Goal: Information Seeking & Learning: Check status

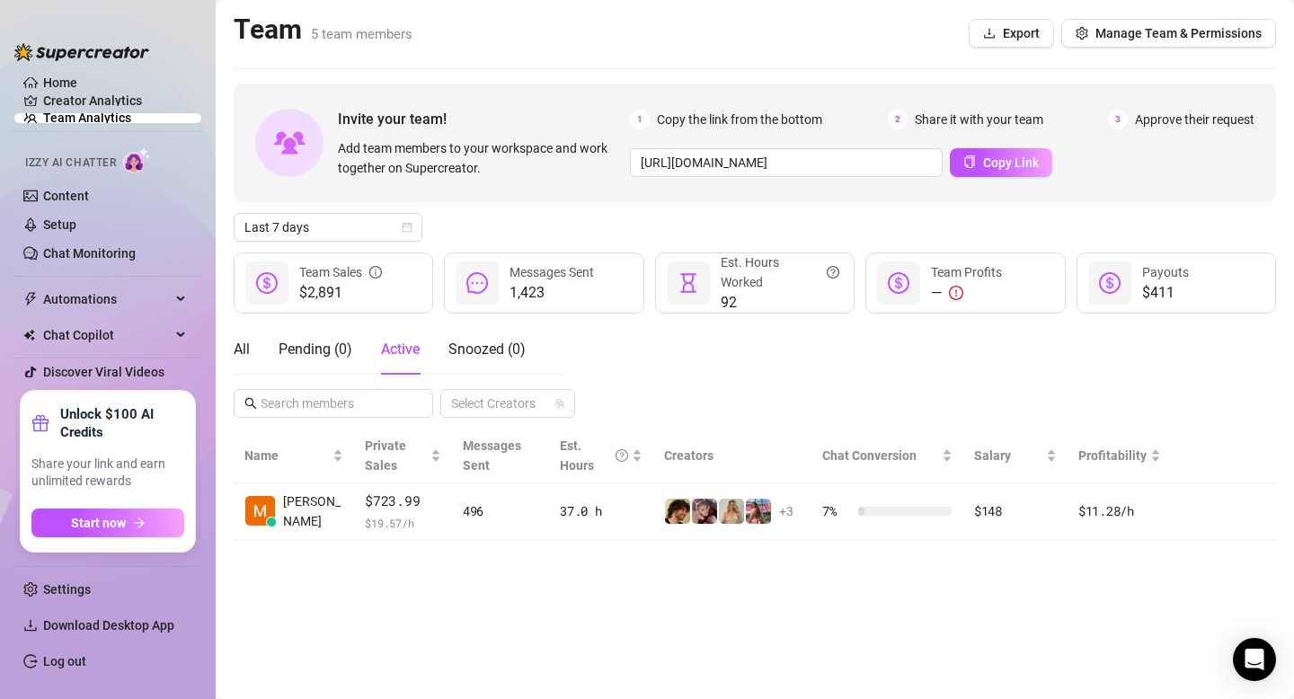
click at [255, 350] on div "All Pending ( 0 ) Active Snoozed ( 0 )" at bounding box center [380, 349] width 292 height 50
click at [237, 341] on div "All" at bounding box center [242, 350] width 16 height 22
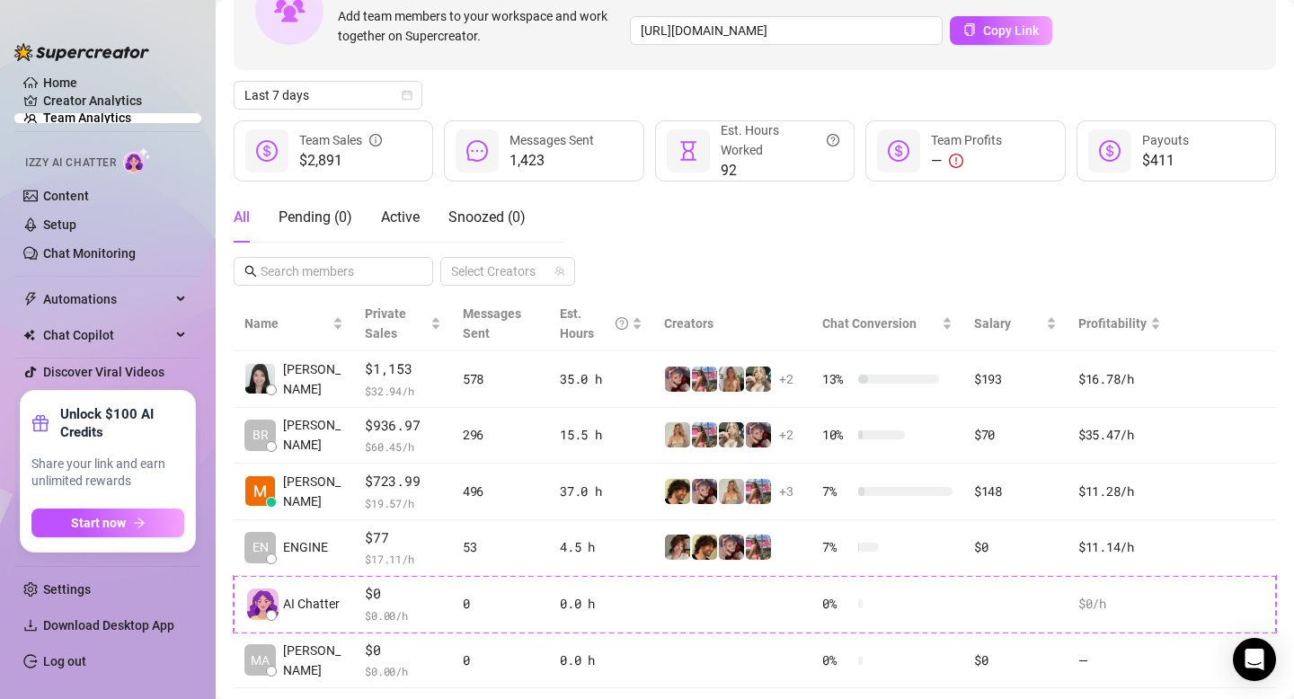
scroll to position [133, 0]
click at [685, 260] on div "All Pending ( 0 ) Active Snoozed ( 0 ) Select Creators" at bounding box center [755, 237] width 1042 height 93
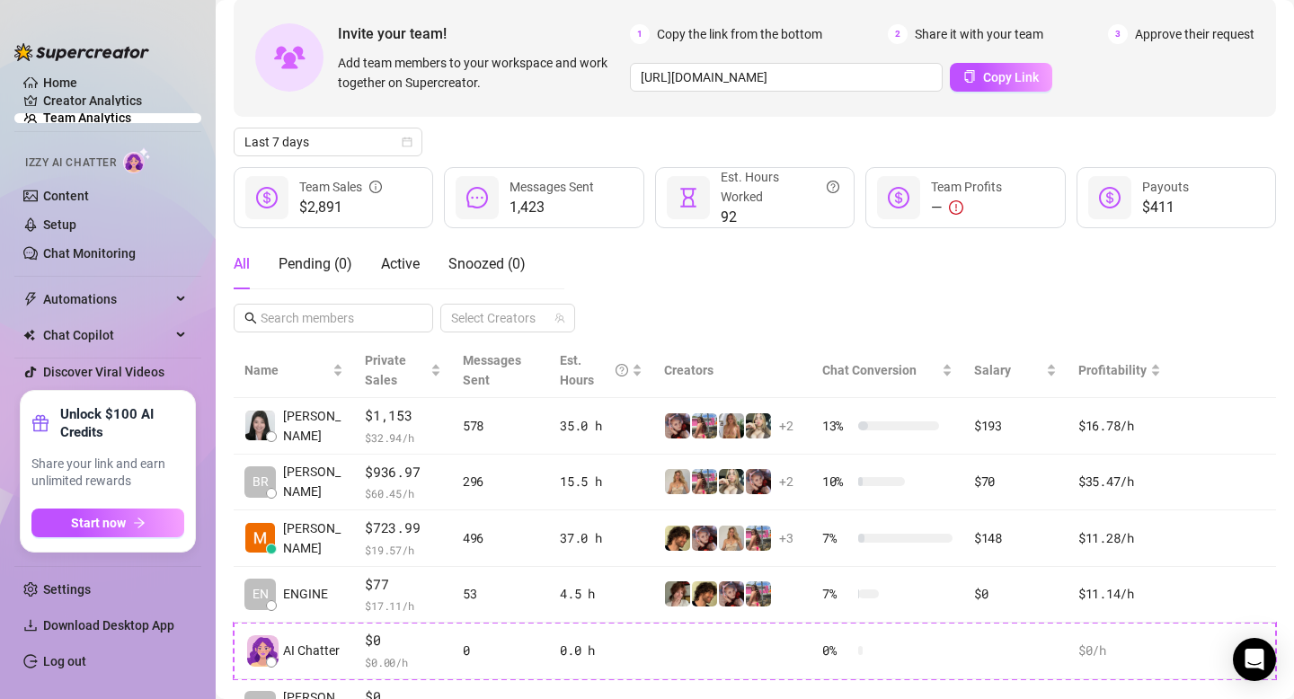
scroll to position [22, 0]
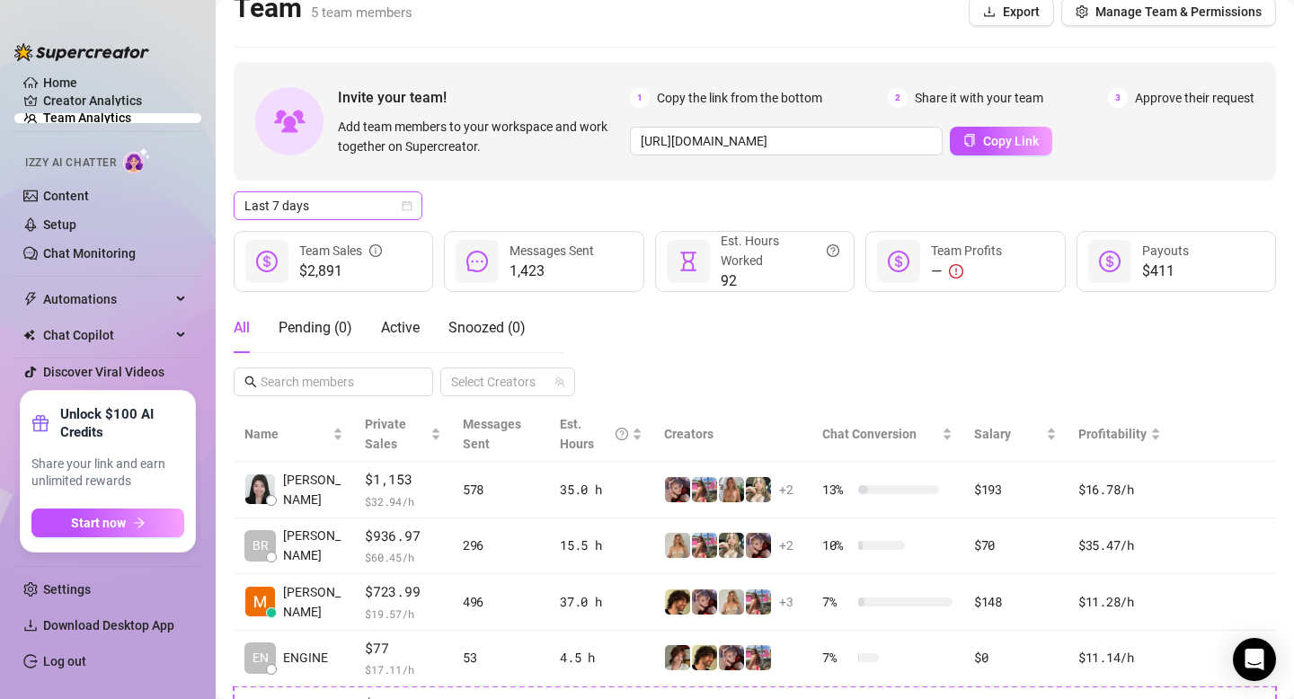
click at [352, 211] on span "Last 7 days" at bounding box center [327, 205] width 167 height 27
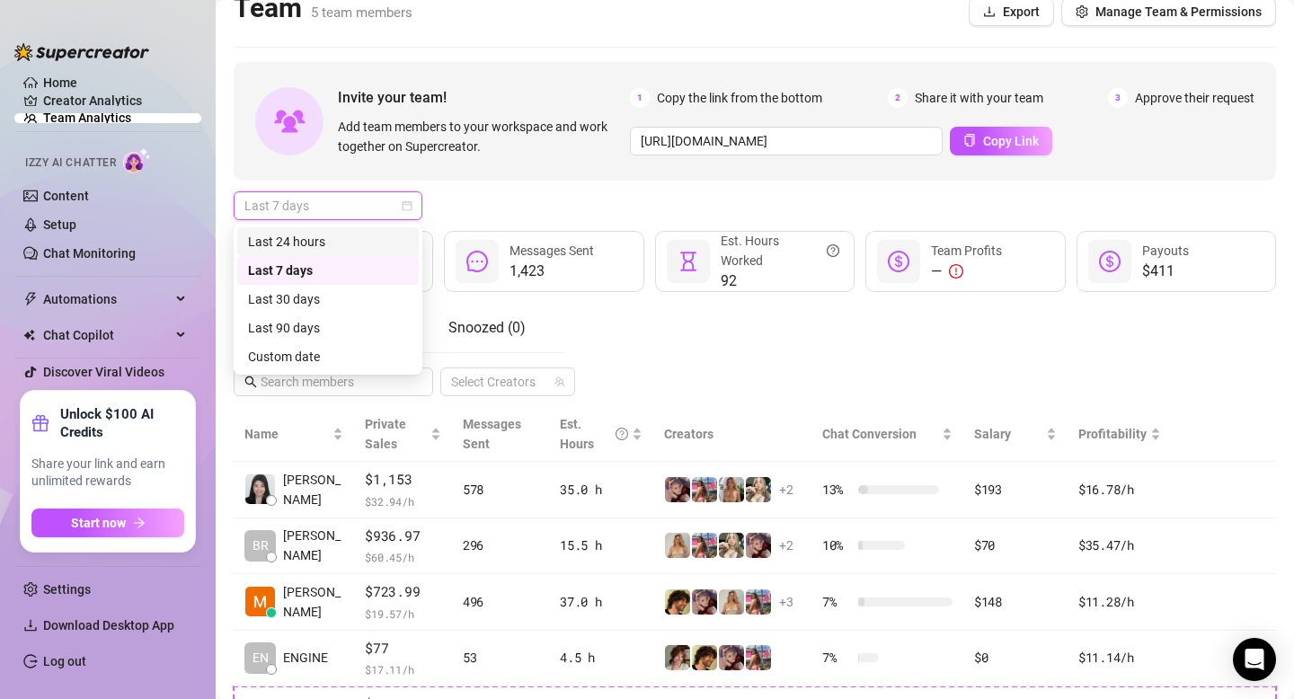
click at [344, 243] on div "Last 24 hours" at bounding box center [328, 242] width 160 height 20
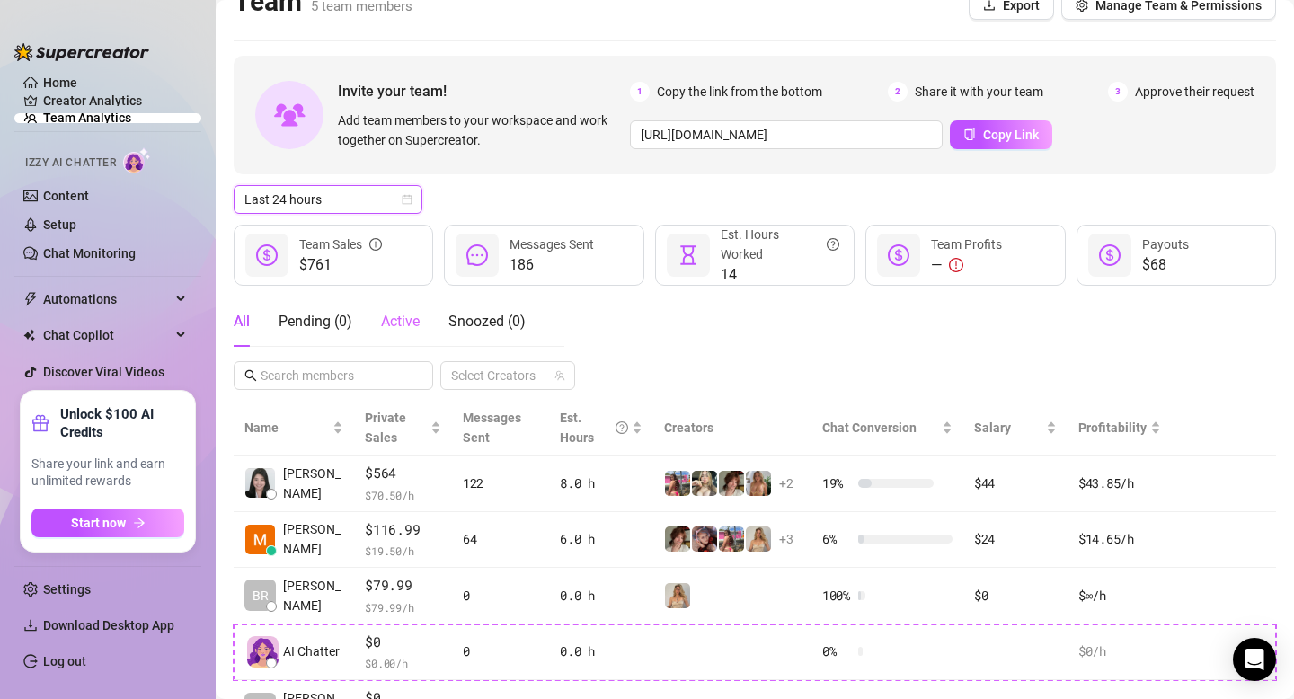
scroll to position [23, 0]
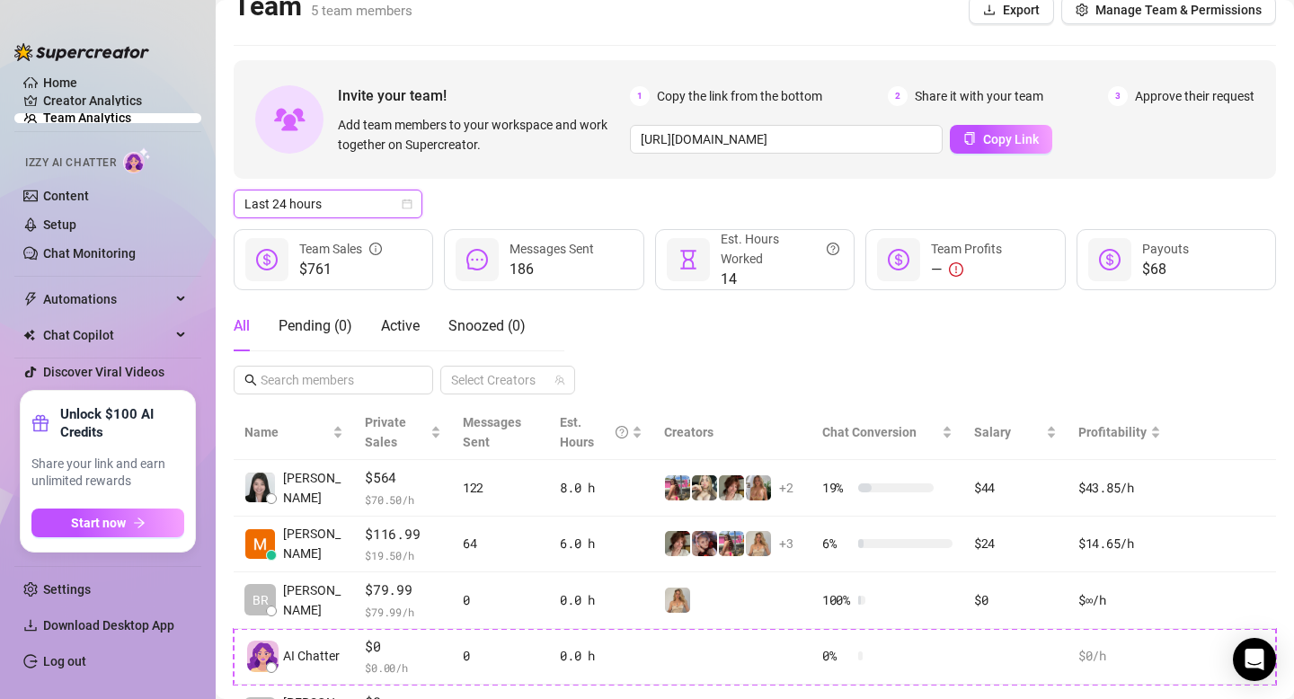
click at [368, 205] on span "Last 24 hours" at bounding box center [327, 204] width 167 height 27
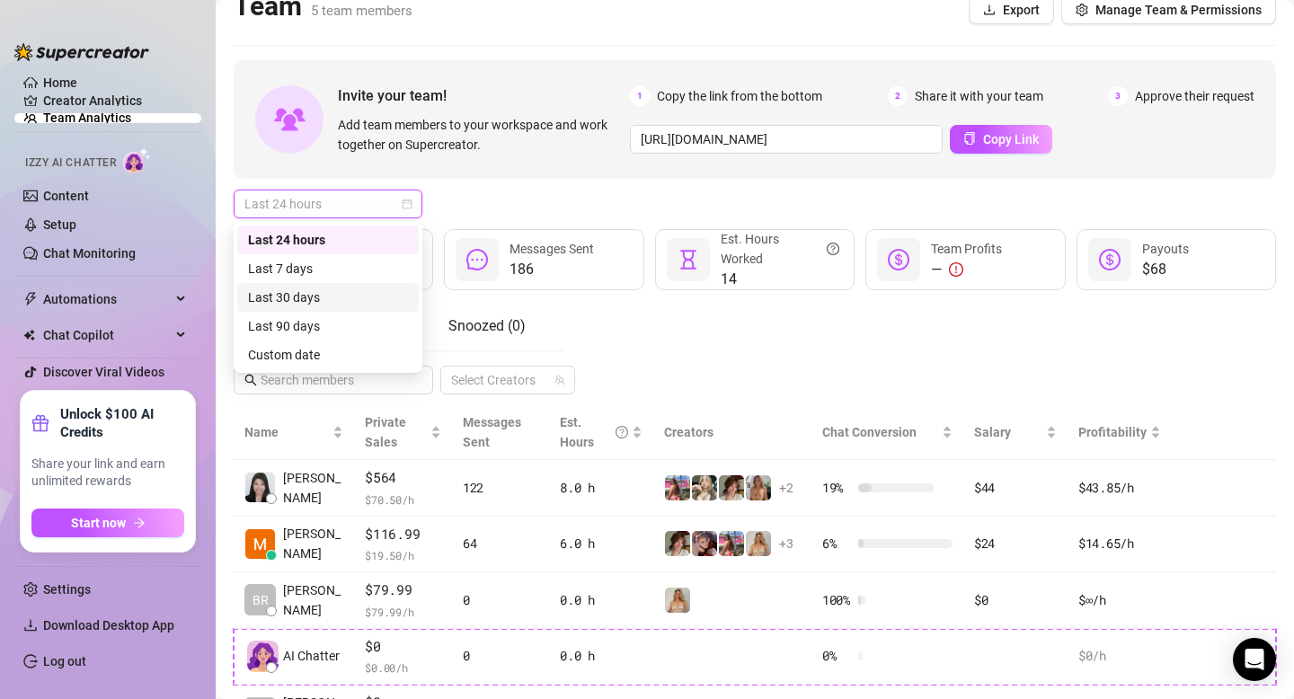
click at [345, 285] on div "Last 30 days" at bounding box center [328, 297] width 182 height 29
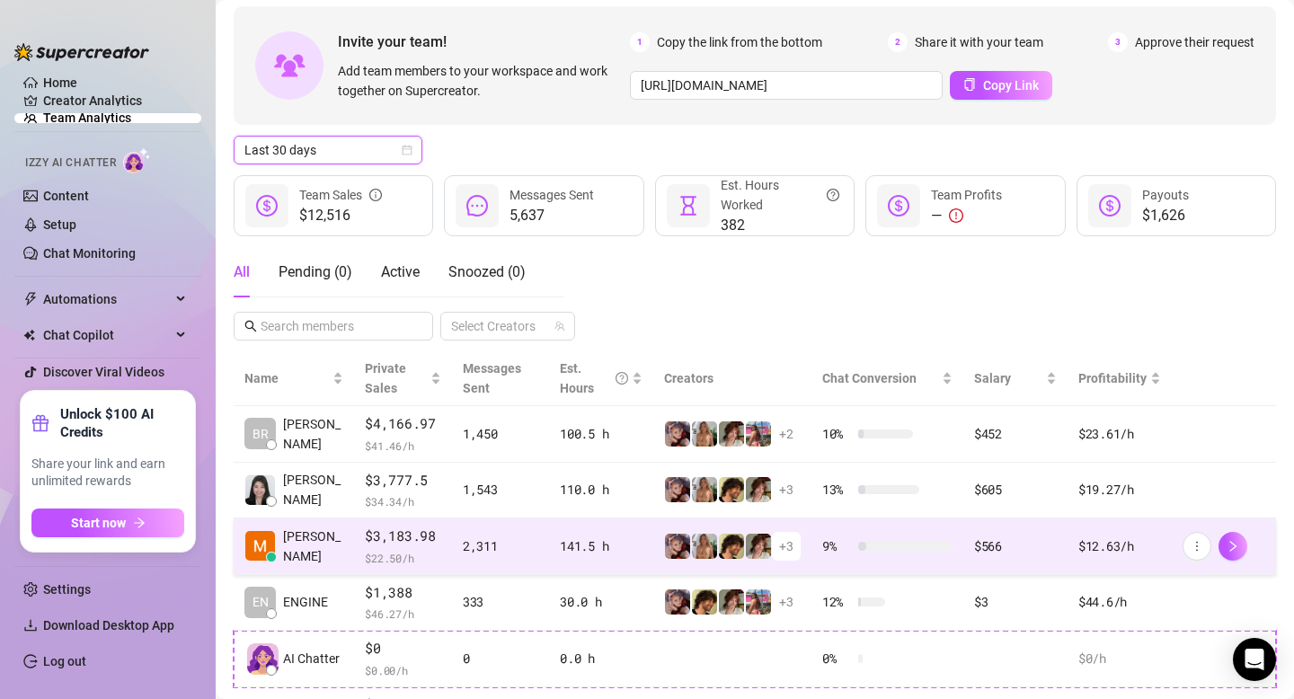
scroll to position [60, 0]
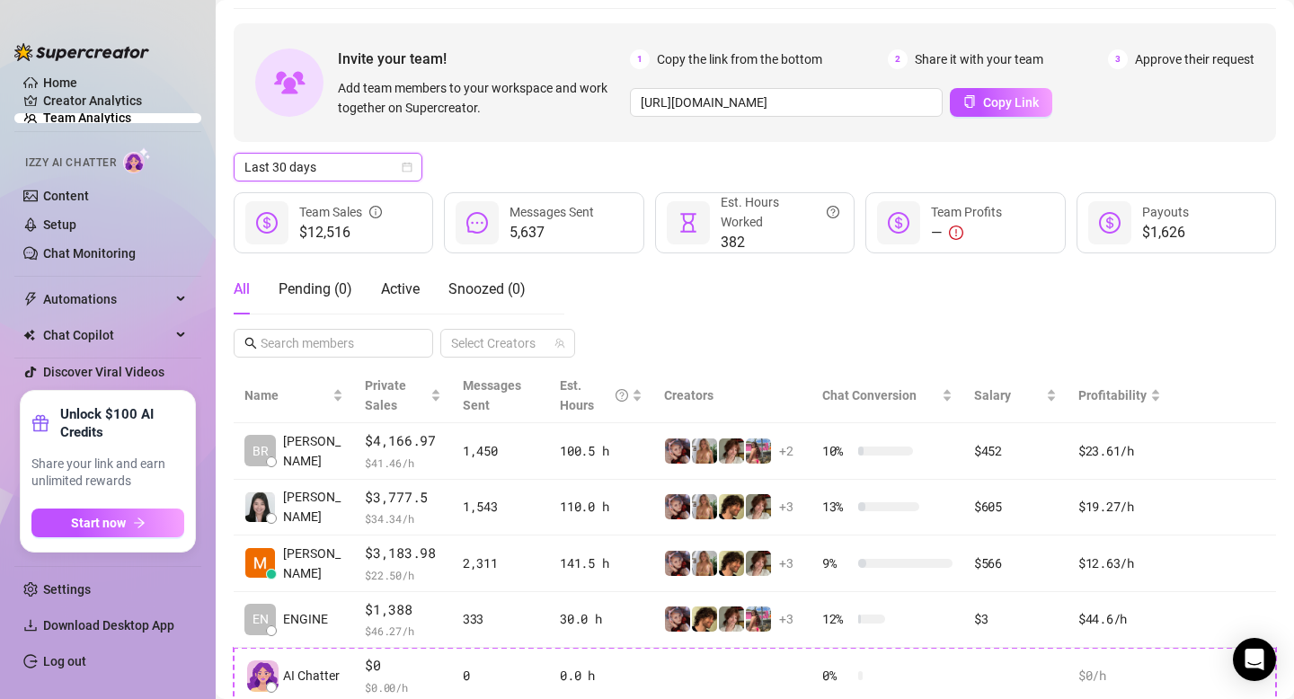
click at [321, 171] on span "Last 30 days" at bounding box center [327, 167] width 167 height 27
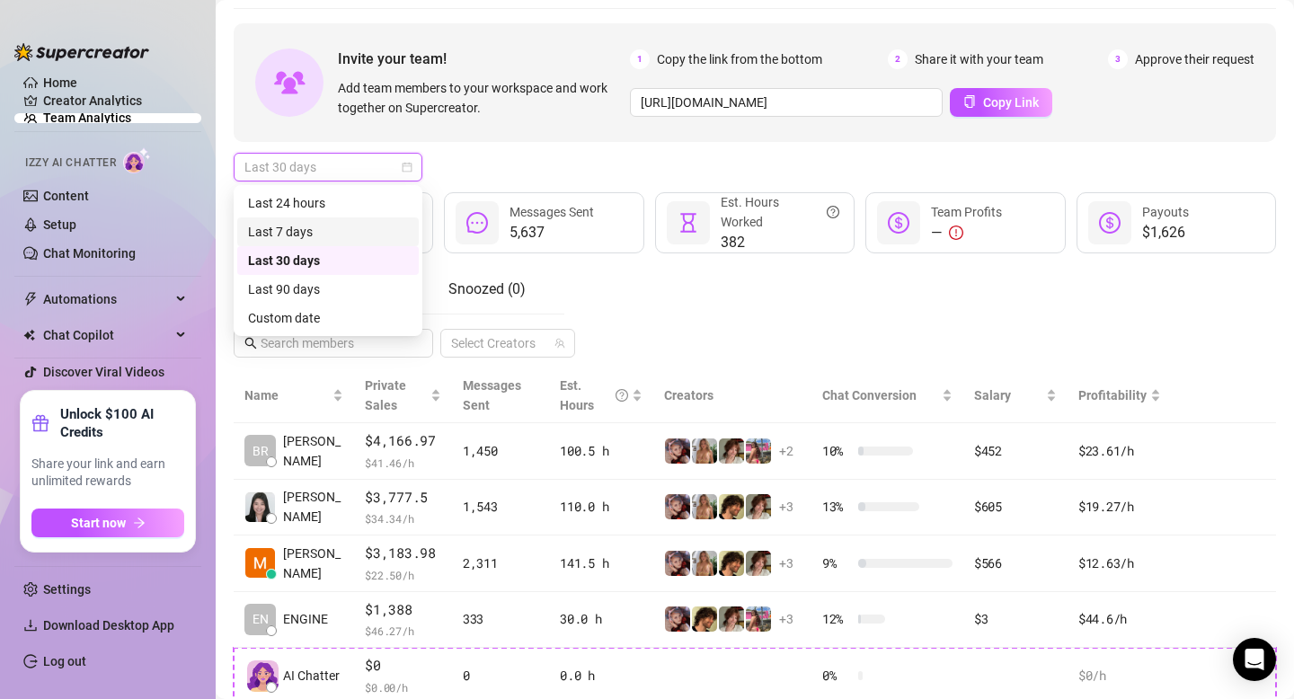
click at [321, 234] on div "Last 7 days" at bounding box center [328, 232] width 160 height 20
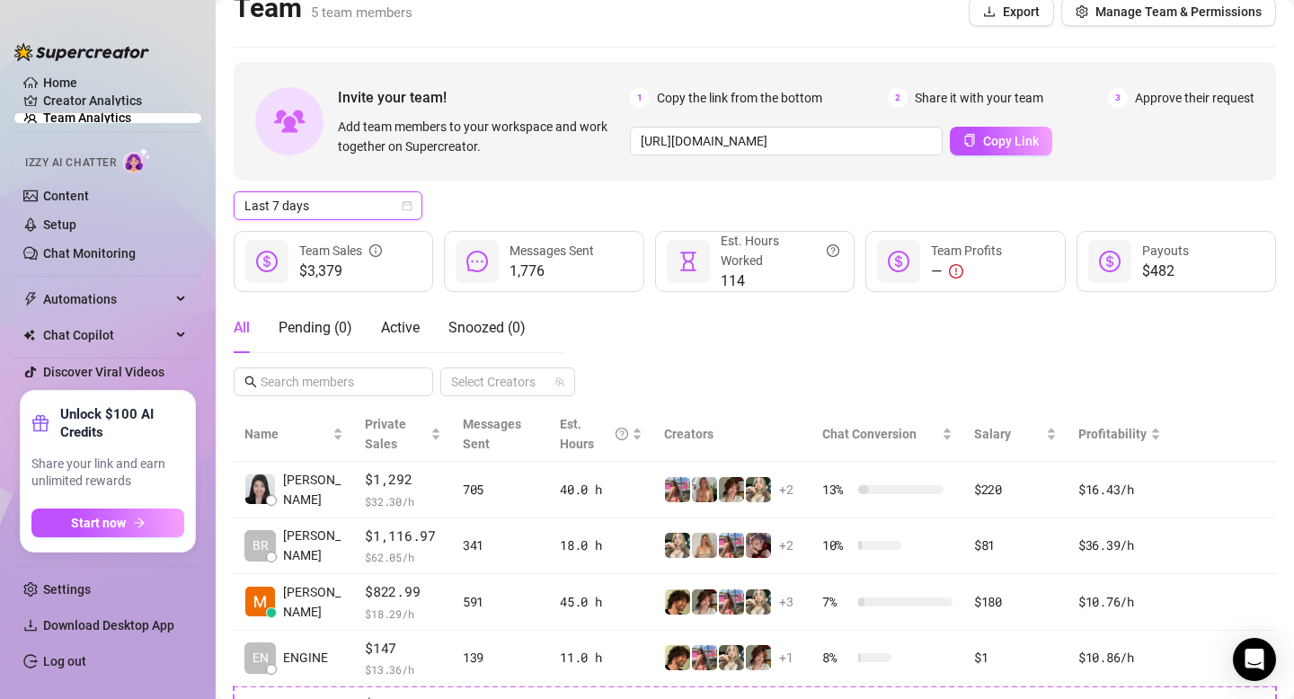
scroll to position [0, 0]
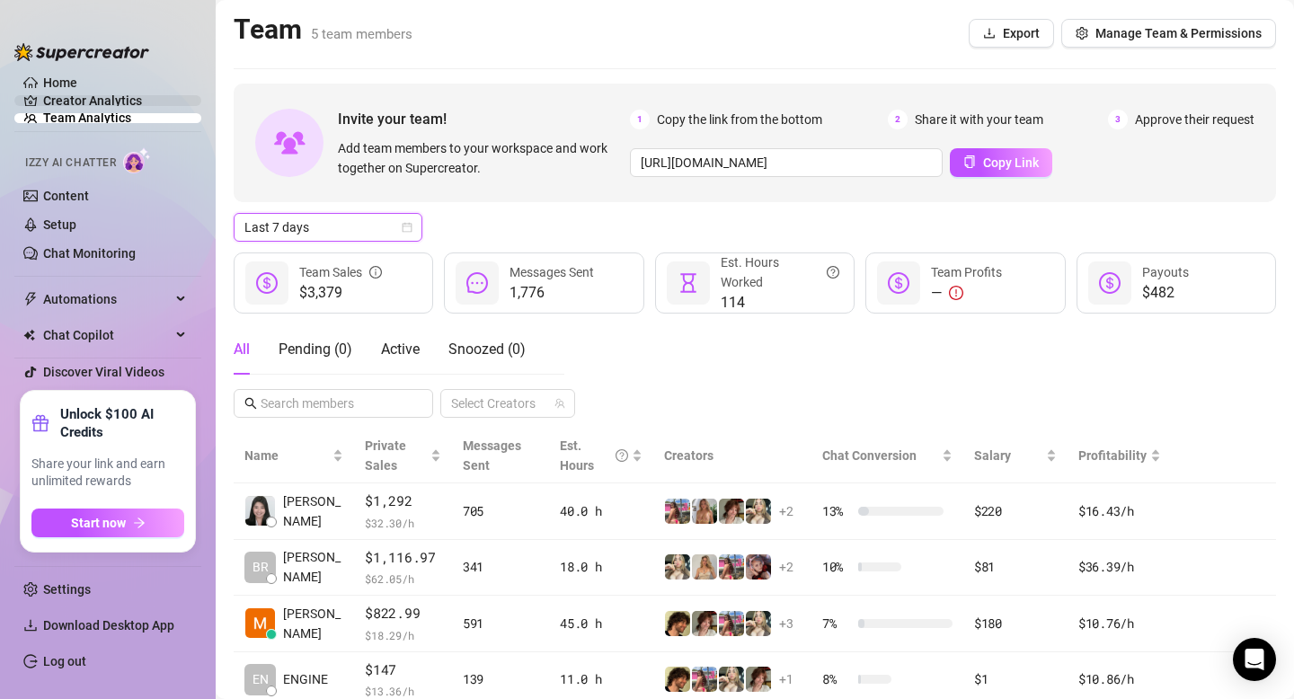
click at [107, 102] on link "Creator Analytics" at bounding box center [115, 100] width 144 height 29
